Goal: Find specific page/section: Find specific page/section

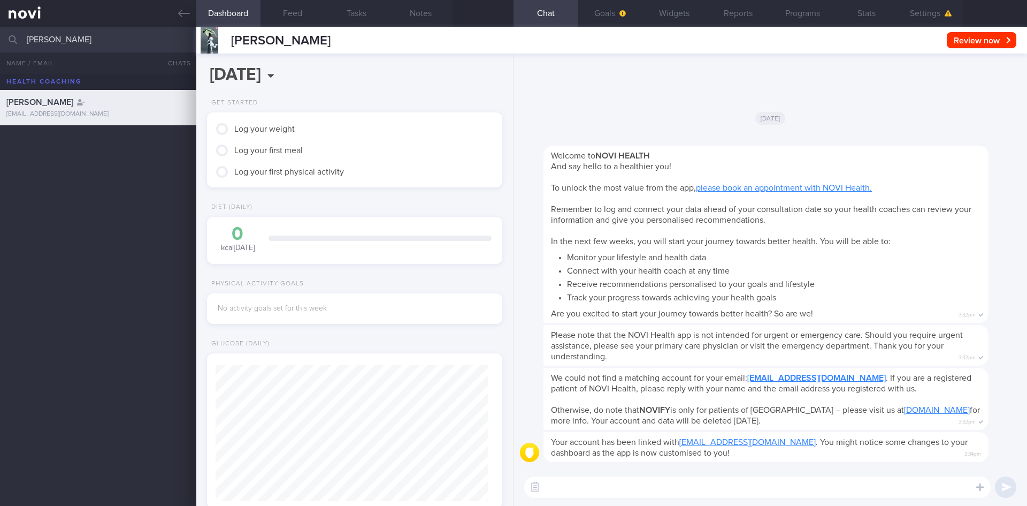
scroll to position [134, 269]
click at [87, 37] on input "[PERSON_NAME]" at bounding box center [513, 40] width 1027 height 26
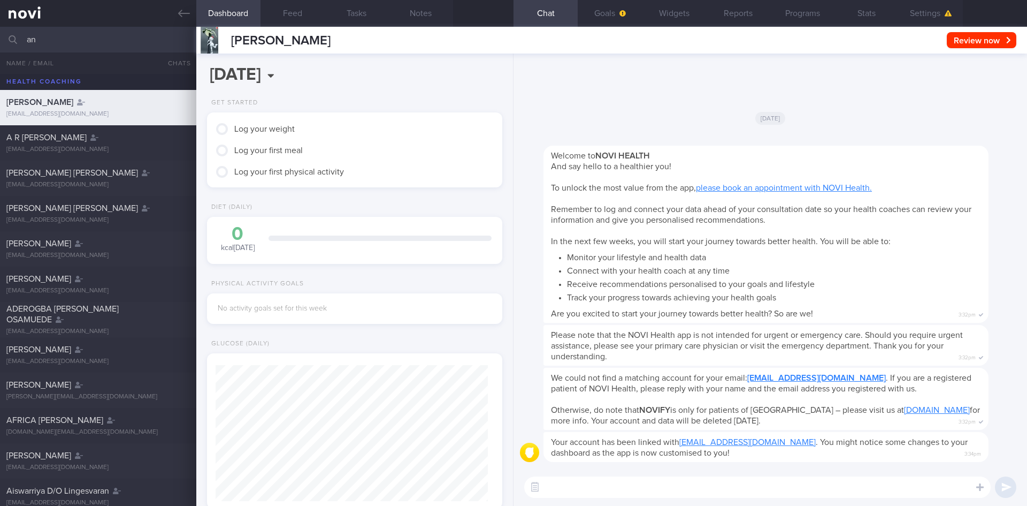
type input "a"
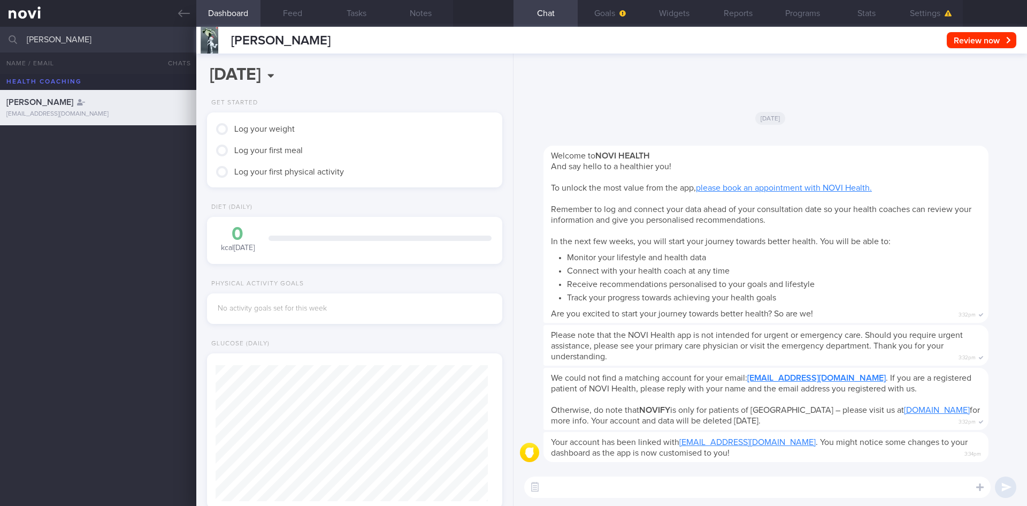
type input "[PERSON_NAME]"
click at [181, 9] on icon at bounding box center [184, 13] width 12 height 12
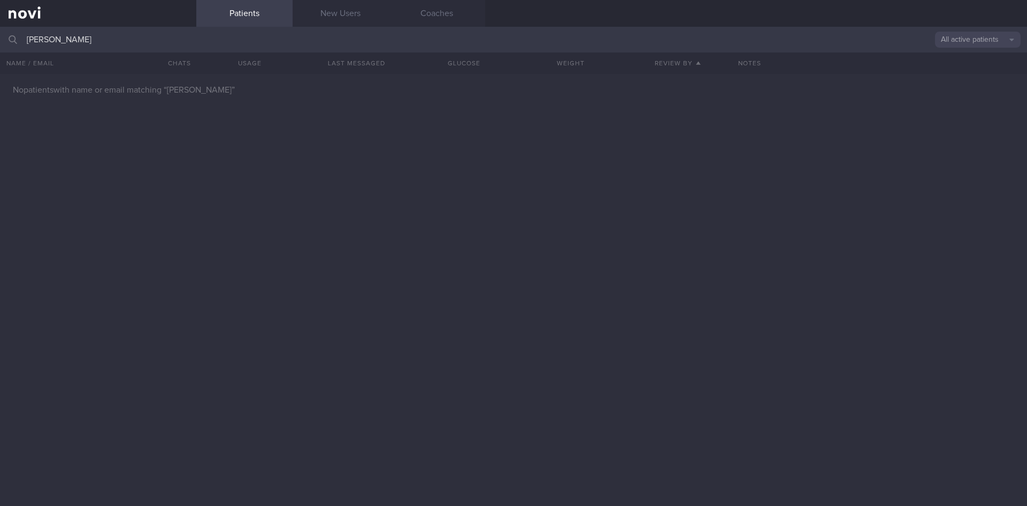
click at [980, 46] on button "All active patients" at bounding box center [978, 40] width 86 height 16
click at [983, 91] on button "Archived patients" at bounding box center [978, 90] width 86 height 16
click at [166, 43] on input "[PERSON_NAME]" at bounding box center [513, 40] width 1027 height 26
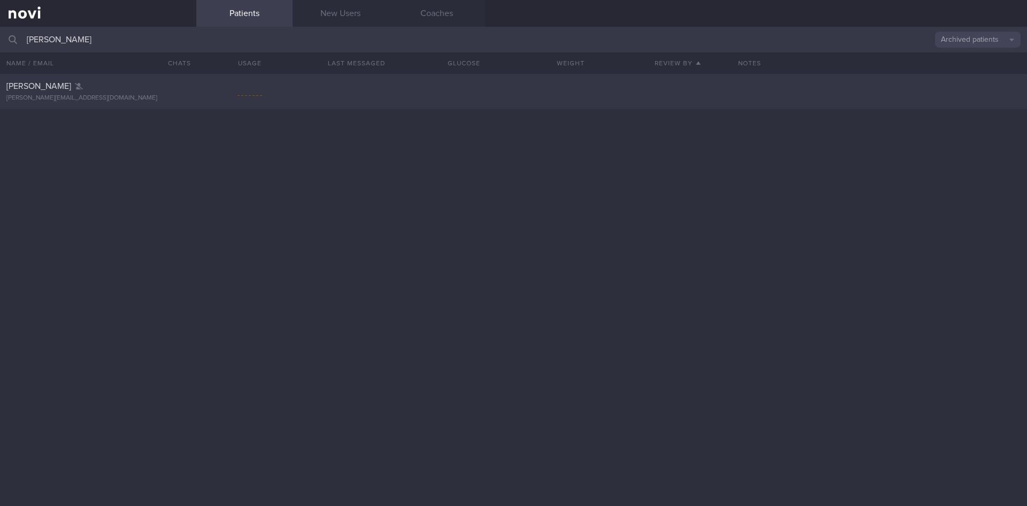
click at [409, 97] on div "[PERSON_NAME] [PERSON_NAME][EMAIL_ADDRESS][DOMAIN_NAME]" at bounding box center [513, 91] width 1027 height 35
select select "7"
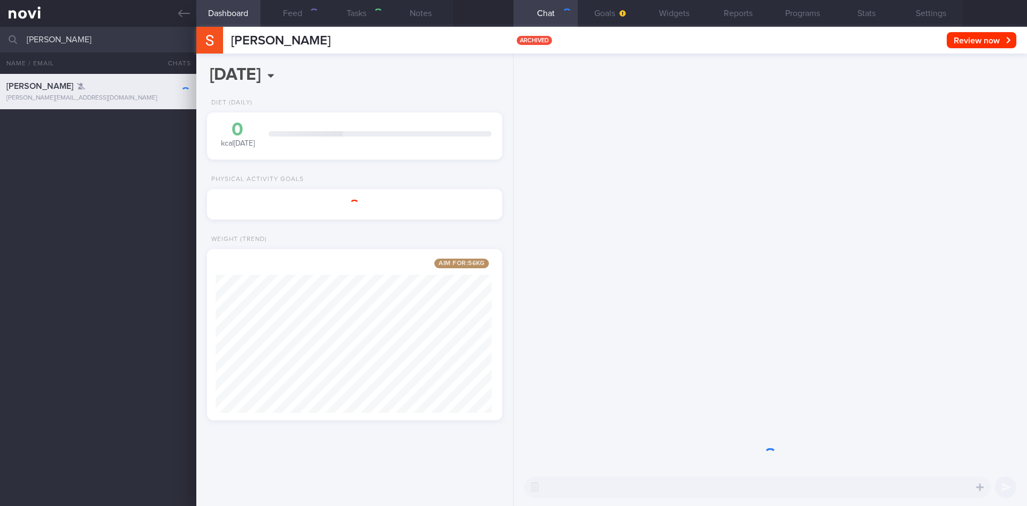
scroll to position [154, 277]
